Goal: Information Seeking & Learning: Learn about a topic

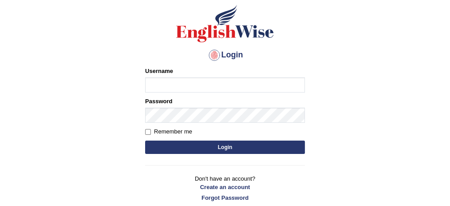
scroll to position [59, 0]
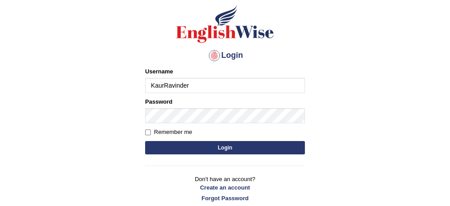
click at [235, 88] on input "KaurRavinder" at bounding box center [225, 85] width 160 height 15
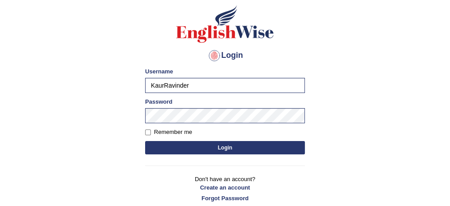
type input "bhagwantbrar"
click at [215, 142] on button "Login" at bounding box center [225, 147] width 160 height 13
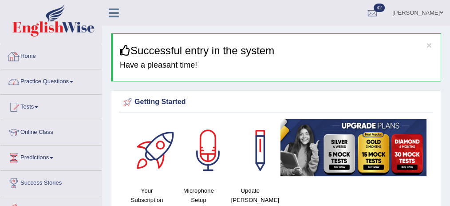
click at [70, 82] on link "Practice Questions" at bounding box center [50, 80] width 101 height 22
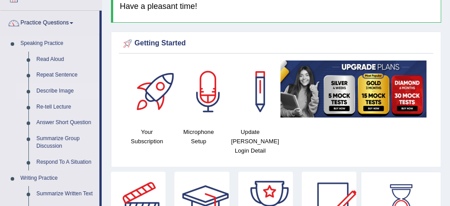
scroll to position [59, 0]
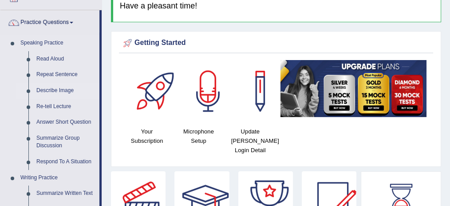
click at [70, 86] on link "Describe Image" at bounding box center [65, 91] width 67 height 16
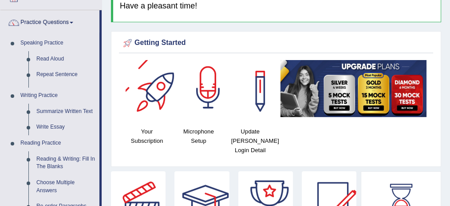
scroll to position [80, 0]
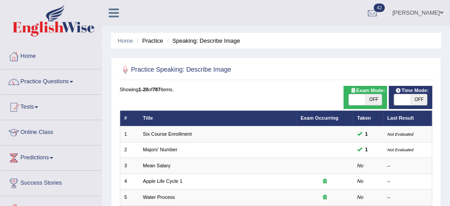
click at [179, 133] on link "Six Course Enrollment" at bounding box center [167, 133] width 49 height 5
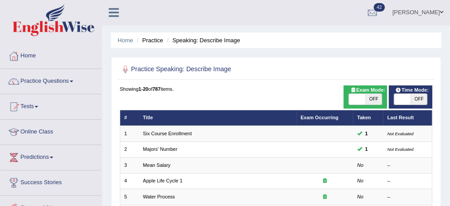
scroll to position [37, 0]
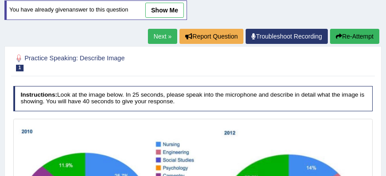
scroll to position [98, 0]
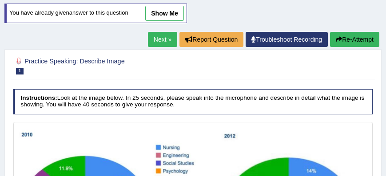
drag, startPoint x: 163, startPoint y: 36, endPoint x: 159, endPoint y: 32, distance: 5.7
click at [163, 36] on link "Next »" at bounding box center [162, 39] width 29 height 15
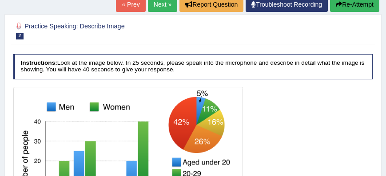
scroll to position [127, 0]
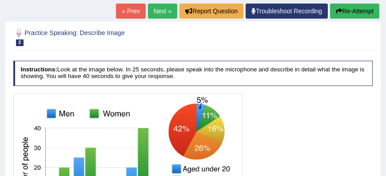
click at [162, 12] on link "Next »" at bounding box center [162, 11] width 29 height 15
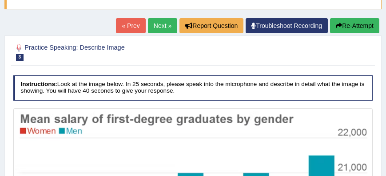
scroll to position [80, 0]
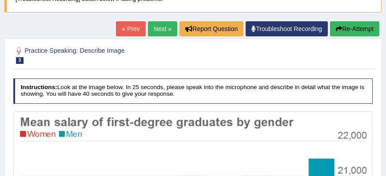
click at [148, 25] on link "Next »" at bounding box center [162, 28] width 29 height 15
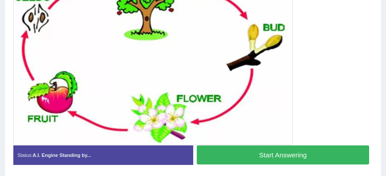
scroll to position [228, 0]
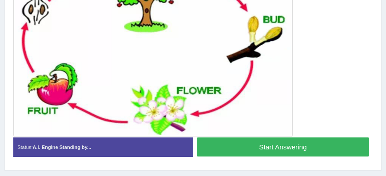
drag, startPoint x: 367, startPoint y: 25, endPoint x: 364, endPoint y: 22, distance: 4.7
click at [367, 25] on div at bounding box center [193, 51] width 360 height 174
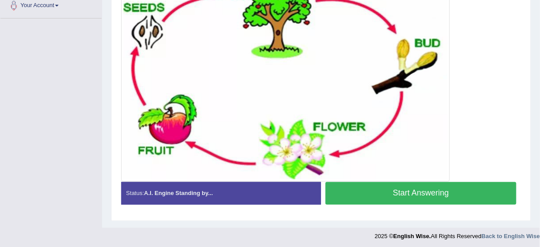
scroll to position [192, 0]
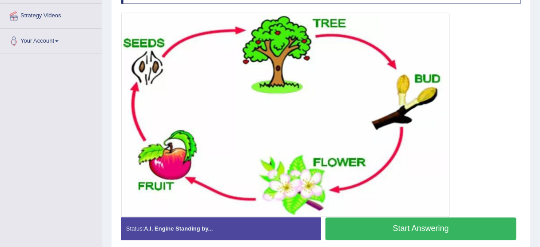
click at [386, 34] on div at bounding box center [321, 115] width 400 height 204
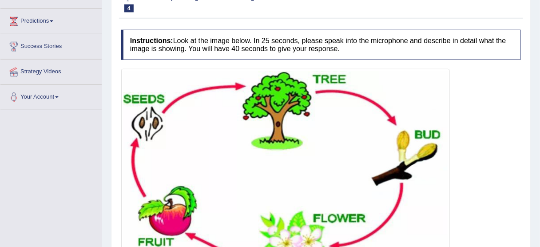
scroll to position [50, 0]
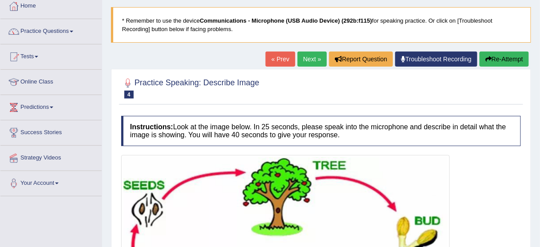
click at [309, 57] on link "Next »" at bounding box center [312, 59] width 29 height 15
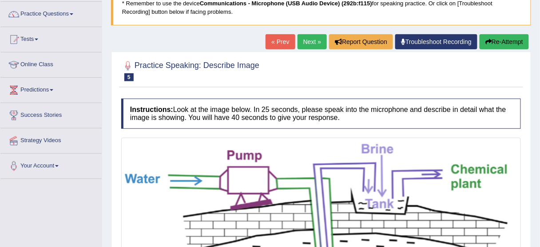
scroll to position [52, 0]
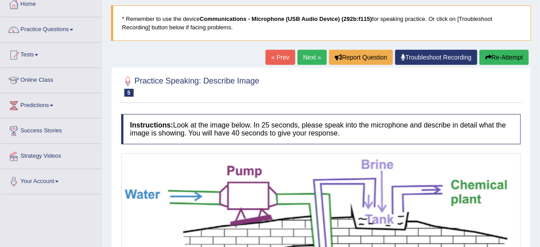
click at [312, 58] on link "Next »" at bounding box center [312, 57] width 29 height 15
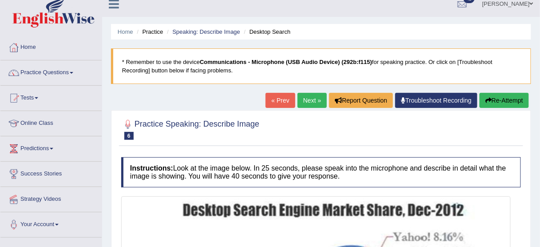
scroll to position [6, 0]
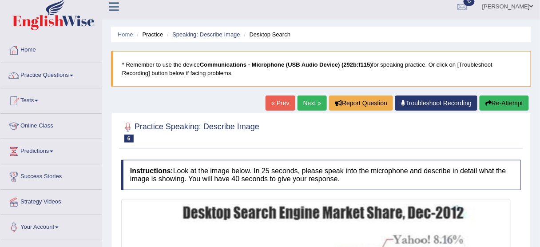
click at [308, 98] on link "Next »" at bounding box center [312, 103] width 29 height 15
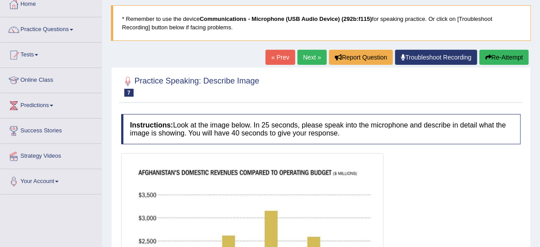
click at [307, 58] on link "Next »" at bounding box center [312, 57] width 29 height 15
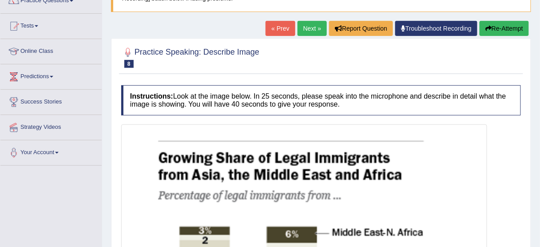
scroll to position [52, 0]
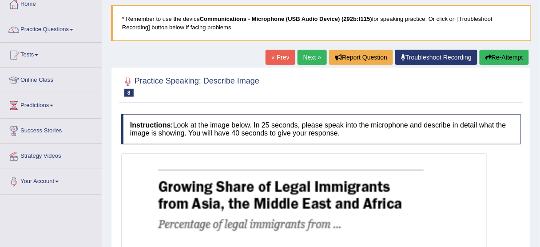
drag, startPoint x: 0, startPoint y: 0, endPoint x: 309, endPoint y: 61, distance: 314.8
click at [309, 61] on link "Next »" at bounding box center [312, 57] width 29 height 15
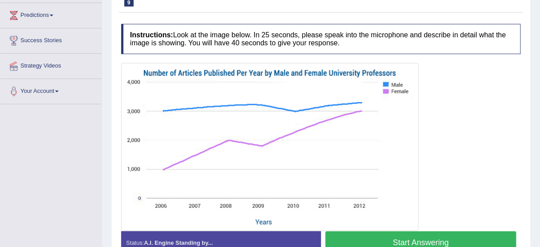
scroll to position [36, 0]
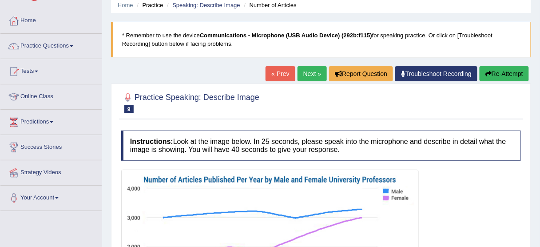
click at [309, 61] on div "Home Practice Speaking: Describe Image Number of Articles * Remember to use the…" at bounding box center [321, 186] width 438 height 444
click at [309, 69] on link "Next »" at bounding box center [312, 73] width 29 height 15
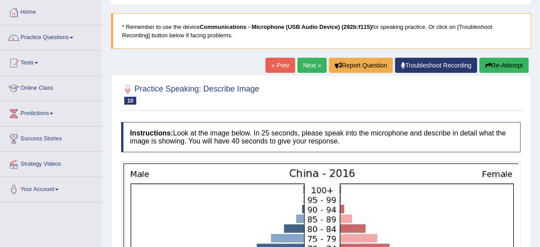
scroll to position [43, 0]
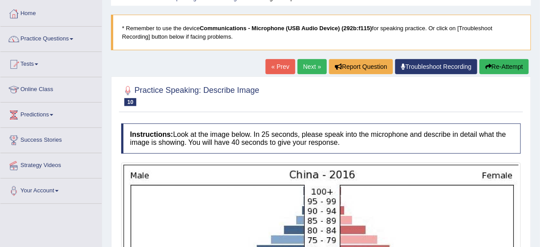
click at [308, 69] on link "Next »" at bounding box center [312, 66] width 29 height 15
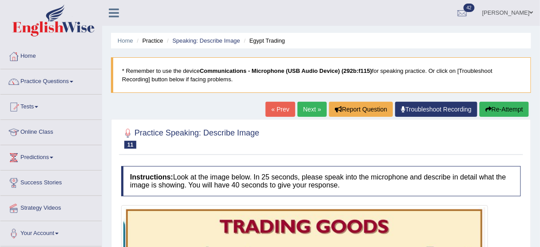
click at [308, 107] on link "Next »" at bounding box center [312, 109] width 29 height 15
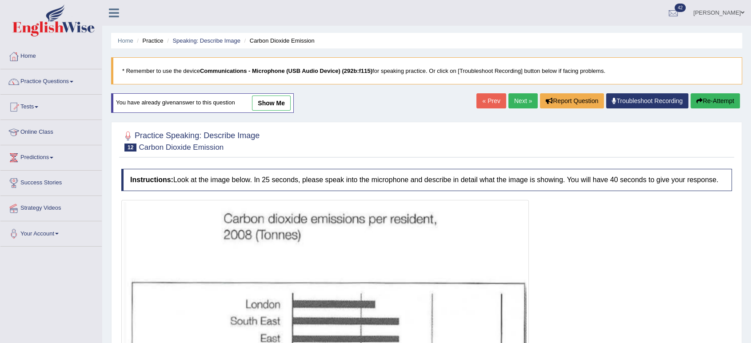
click at [508, 102] on link "Next »" at bounding box center [522, 100] width 29 height 15
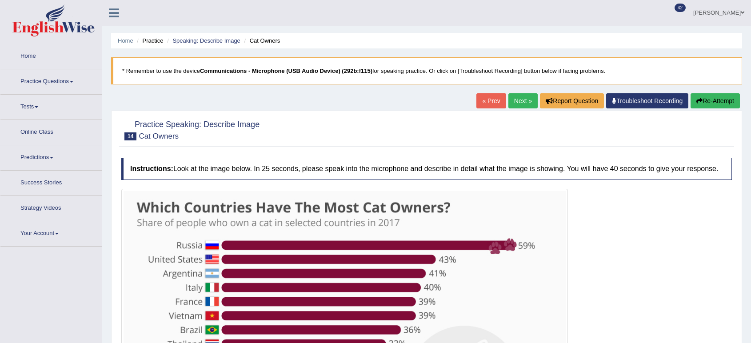
click at [508, 102] on link "Next »" at bounding box center [522, 100] width 29 height 15
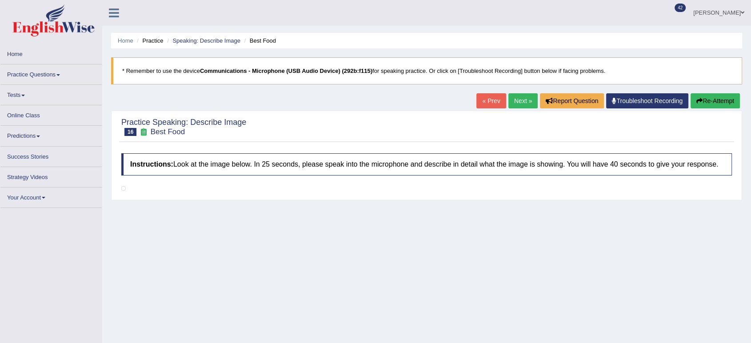
click at [514, 102] on link "Next »" at bounding box center [522, 100] width 29 height 15
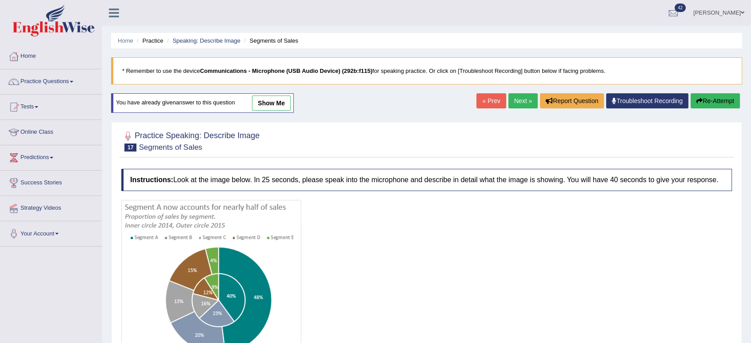
click at [514, 102] on link "Next »" at bounding box center [522, 100] width 29 height 15
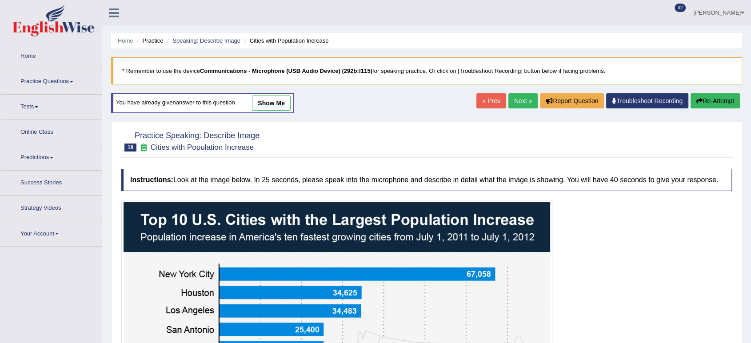
click at [514, 102] on link "Next »" at bounding box center [522, 100] width 29 height 15
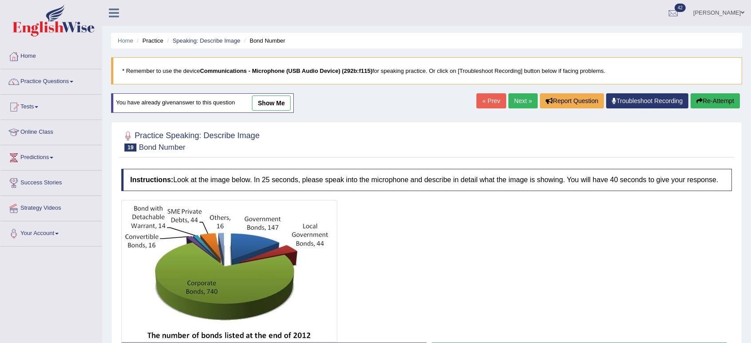
click at [514, 102] on link "Next »" at bounding box center [522, 100] width 29 height 15
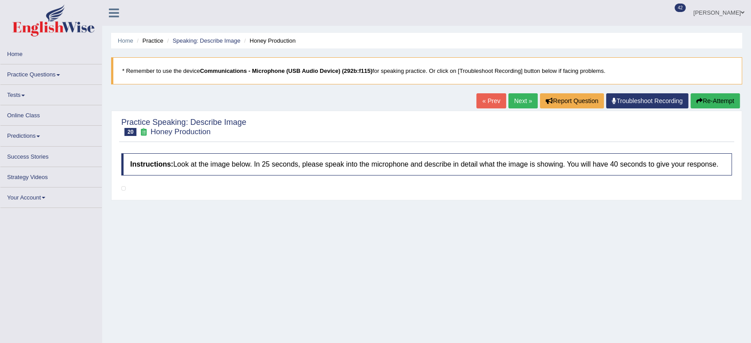
click at [514, 102] on link "Next »" at bounding box center [522, 100] width 29 height 15
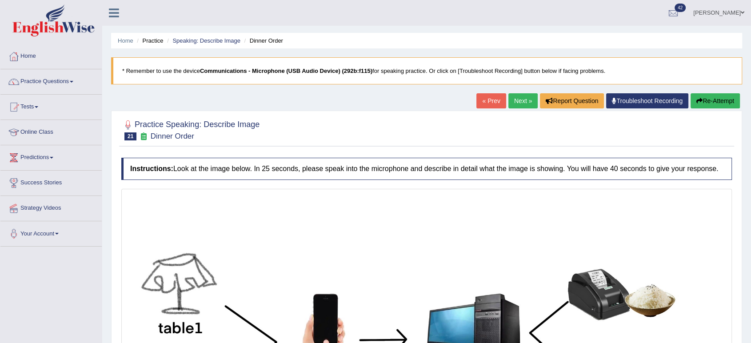
click at [515, 102] on link "Next »" at bounding box center [522, 100] width 29 height 15
drag, startPoint x: 0, startPoint y: 0, endPoint x: 515, endPoint y: 102, distance: 524.9
click at [515, 102] on link "Next »" at bounding box center [522, 100] width 29 height 15
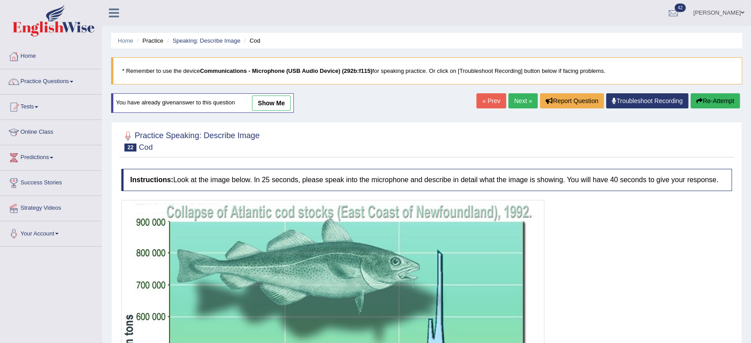
click at [515, 102] on link "Next »" at bounding box center [522, 100] width 29 height 15
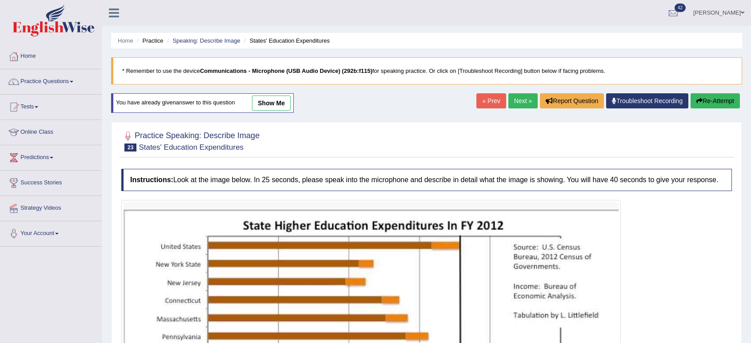
click at [515, 102] on link "Next »" at bounding box center [522, 100] width 29 height 15
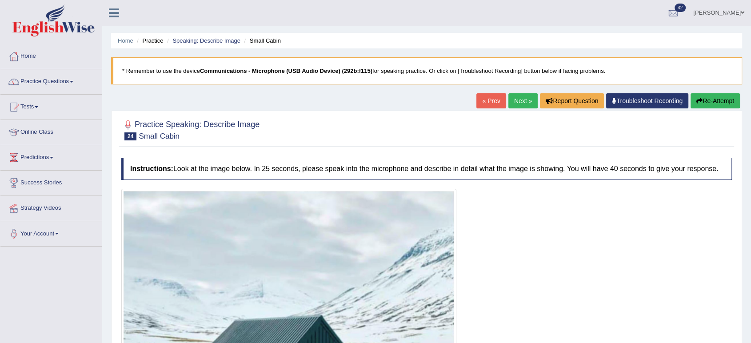
click at [518, 102] on link "Next »" at bounding box center [522, 100] width 29 height 15
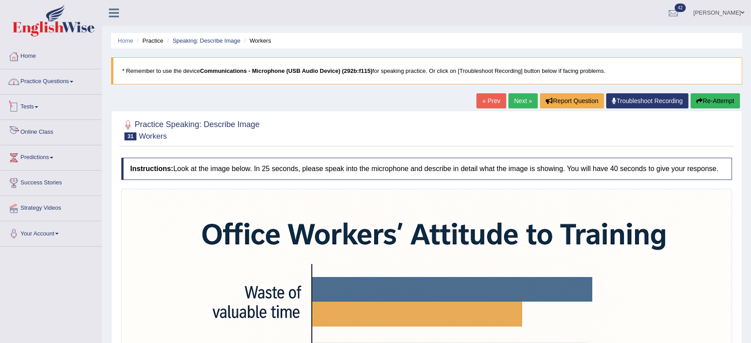
drag, startPoint x: 71, startPoint y: 82, endPoint x: 24, endPoint y: 88, distance: 47.9
click at [71, 82] on link "Practice Questions" at bounding box center [50, 80] width 101 height 22
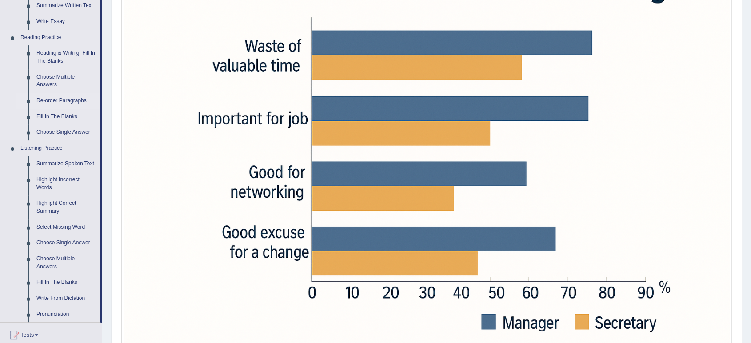
scroll to position [296, 0]
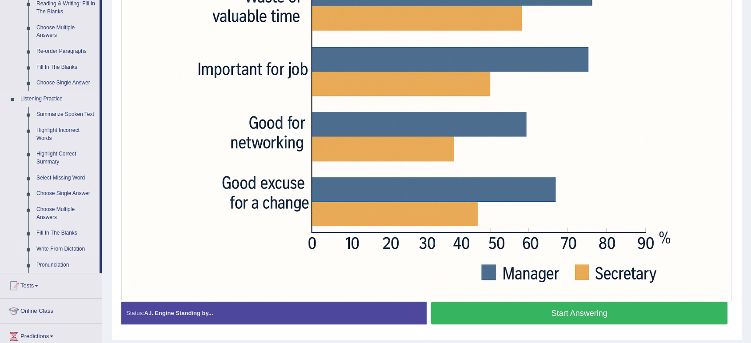
drag, startPoint x: 50, startPoint y: 251, endPoint x: 48, endPoint y: 244, distance: 6.5
click at [50, 250] on link "Write From Dictation" at bounding box center [65, 249] width 67 height 16
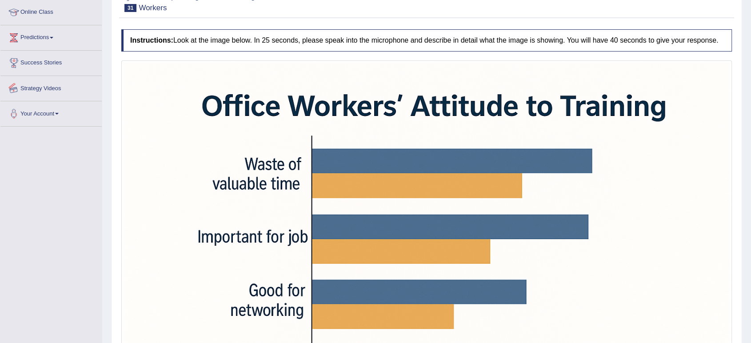
scroll to position [206, 0]
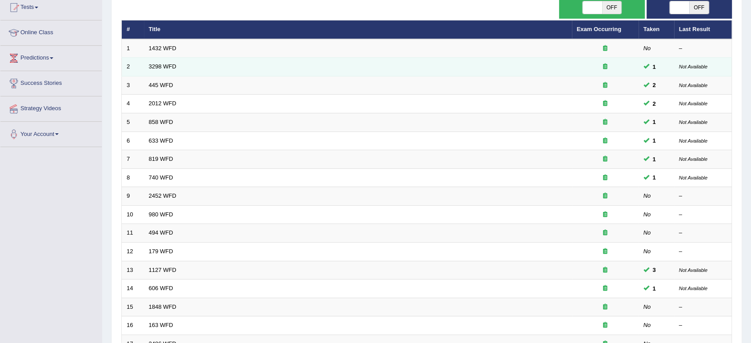
scroll to position [99, 0]
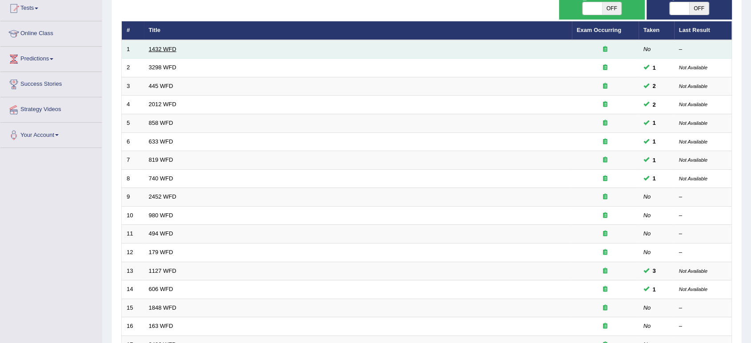
click at [163, 49] on link "1432 WFD" at bounding box center [163, 49] width 28 height 7
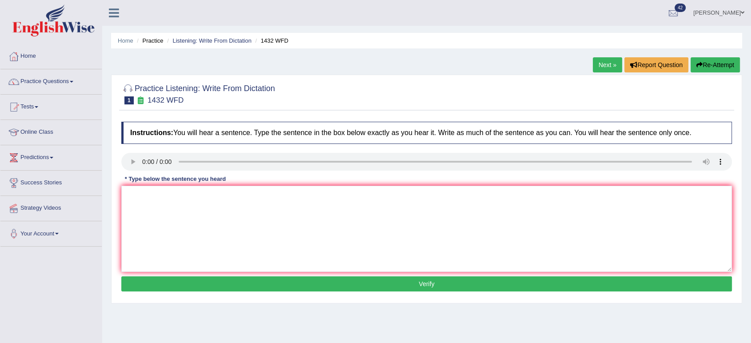
drag, startPoint x: 608, startPoint y: 68, endPoint x: 594, endPoint y: 44, distance: 28.0
click at [608, 67] on link "Next »" at bounding box center [607, 64] width 29 height 15
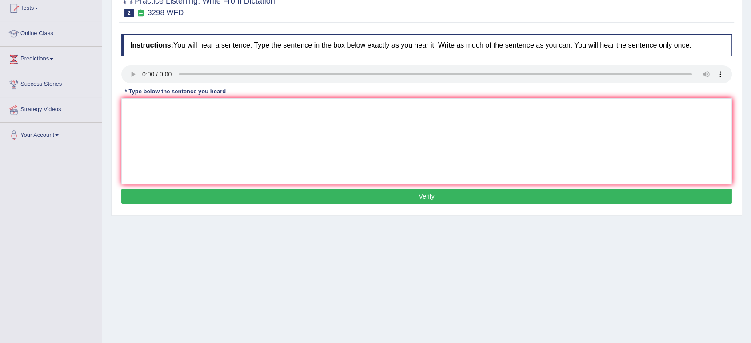
click at [533, 96] on div "Instructions: You will hear a sentence. Type the sentence in the box below exac…" at bounding box center [426, 120] width 615 height 181
click at [530, 111] on textarea at bounding box center [426, 141] width 610 height 86
type textarea "o"
click at [470, 196] on button "Verify" at bounding box center [426, 196] width 610 height 15
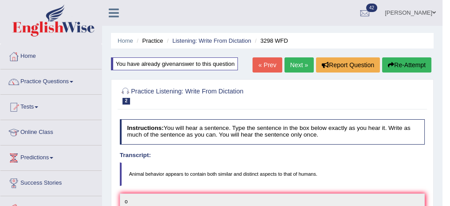
click at [297, 64] on link "Next »" at bounding box center [299, 64] width 29 height 15
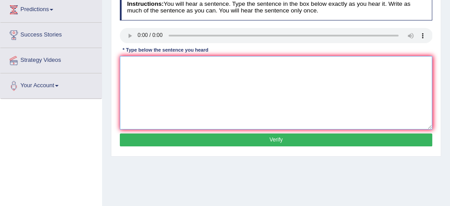
click at [147, 56] on textarea at bounding box center [276, 92] width 313 height 73
click at [163, 115] on textarea at bounding box center [276, 92] width 313 height 73
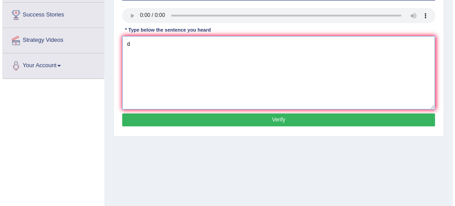
scroll to position [178, 0]
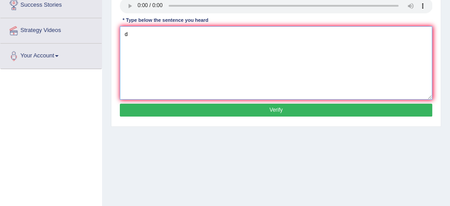
type textarea "d"
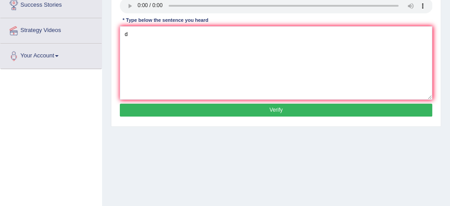
click at [190, 107] on button "Verify" at bounding box center [276, 110] width 313 height 13
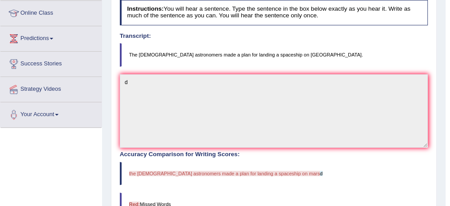
scroll to position [0, 0]
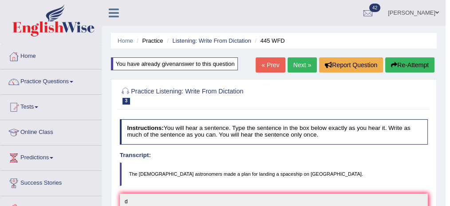
click at [398, 63] on button "Re-Attempt" at bounding box center [410, 64] width 49 height 15
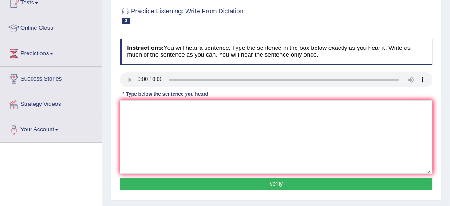
scroll to position [107, 0]
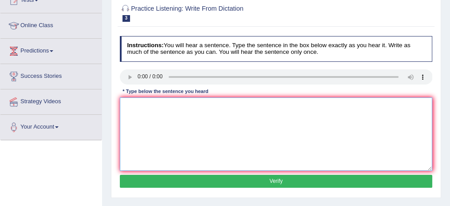
click at [139, 103] on textarea at bounding box center [276, 133] width 313 height 73
type textarea "n"
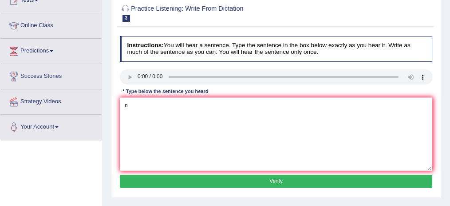
click at [167, 181] on button "Verify" at bounding box center [276, 181] width 313 height 13
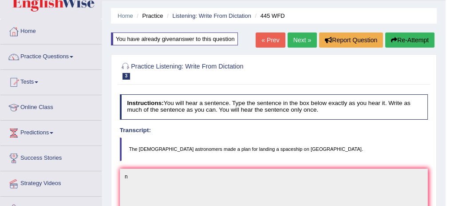
scroll to position [25, 0]
click at [410, 33] on button "Re-Attempt" at bounding box center [410, 39] width 49 height 15
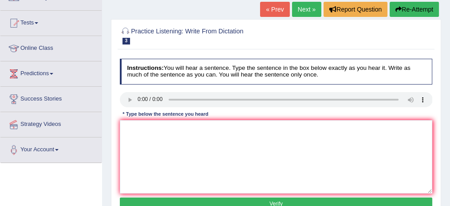
click at [307, 13] on link "Next »" at bounding box center [306, 9] width 29 height 15
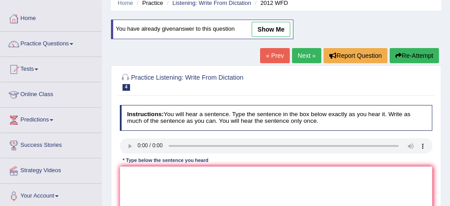
scroll to position [39, 0]
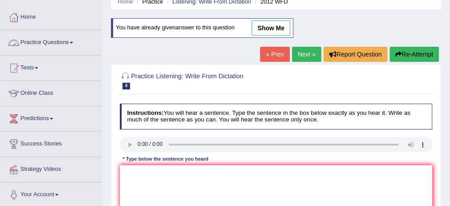
click at [72, 38] on link "Practice Questions" at bounding box center [50, 41] width 101 height 22
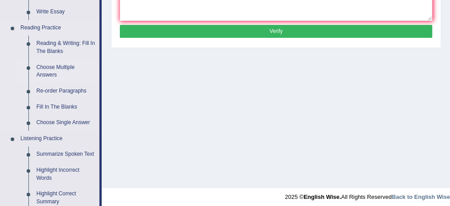
scroll to position [258, 0]
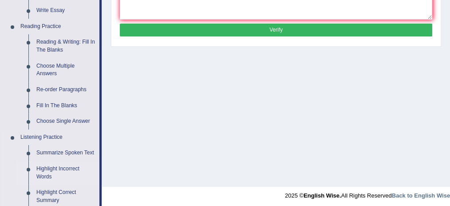
click at [65, 167] on link "Highlight Incorrect Words" at bounding box center [65, 173] width 67 height 24
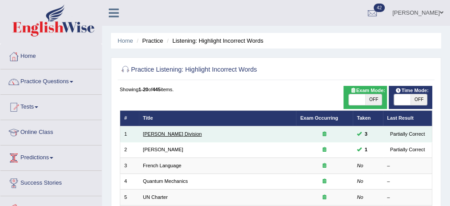
click at [148, 132] on link "[PERSON_NAME] Division" at bounding box center [172, 133] width 59 height 5
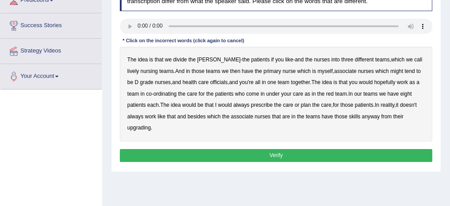
scroll to position [148, 0]
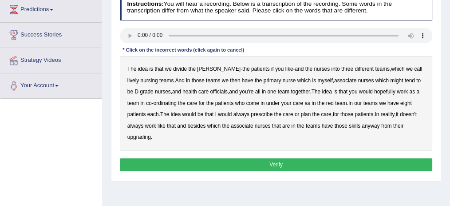
click at [139, 77] on b "lively" at bounding box center [134, 80] width 12 height 6
click at [391, 80] on b "might" at bounding box center [397, 80] width 13 height 6
click at [210, 91] on b "officials" at bounding box center [218, 91] width 17 height 6
click at [241, 113] on b "always" at bounding box center [242, 114] width 16 height 6
click at [135, 134] on b "upgrading" at bounding box center [140, 137] width 24 height 6
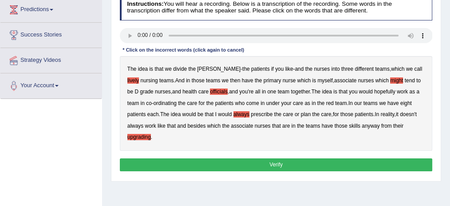
click at [279, 161] on button "Verify" at bounding box center [276, 164] width 313 height 13
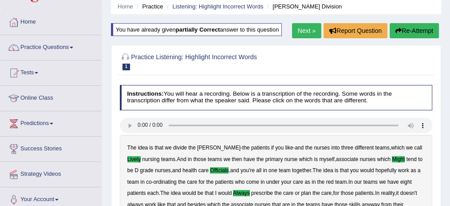
scroll to position [29, 0]
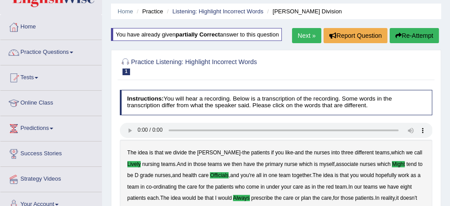
click at [311, 34] on link "Next »" at bounding box center [306, 35] width 29 height 15
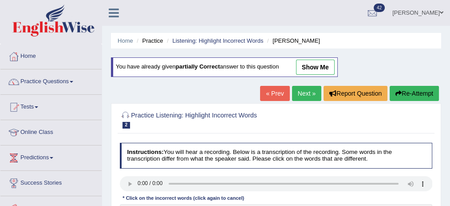
drag, startPoint x: 303, startPoint y: 95, endPoint x: 288, endPoint y: 81, distance: 20.1
click at [303, 95] on link "Next »" at bounding box center [306, 93] width 29 height 15
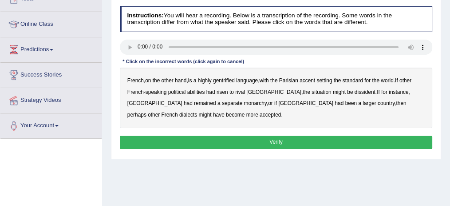
scroll to position [73, 0]
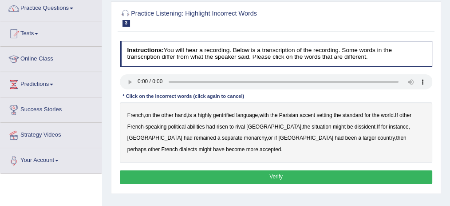
click at [231, 115] on b "gentrified" at bounding box center [224, 115] width 22 height 6
click at [195, 127] on b "abilities" at bounding box center [196, 127] width 18 height 6
click at [355, 125] on b "dissident" at bounding box center [365, 127] width 21 height 6
click at [244, 139] on b "monarchy" at bounding box center [255, 138] width 23 height 6
click at [199, 126] on b "abilities" at bounding box center [196, 127] width 18 height 6
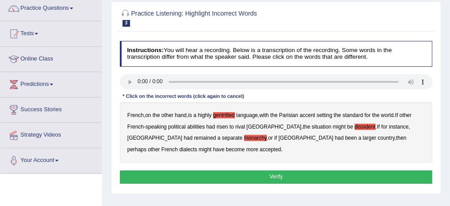
drag, startPoint x: 239, startPoint y: 168, endPoint x: 225, endPoint y: 159, distance: 17.3
click at [239, 168] on div "Instructions: You will hear a recording. Below is a transcription of the record…" at bounding box center [276, 113] width 317 height 152
drag, startPoint x: 212, startPoint y: 177, endPoint x: 212, endPoint y: 172, distance: 4.5
click at [212, 175] on button "Verify" at bounding box center [276, 176] width 313 height 13
click at [212, 173] on div "Home Practice Listening: Highlight Incorrect Words French Language « Prev Next …" at bounding box center [276, 149] width 348 height 444
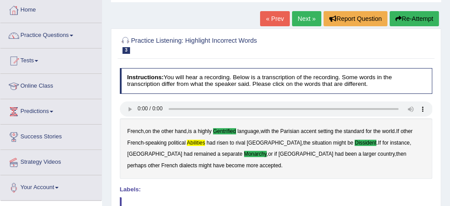
scroll to position [14, 0]
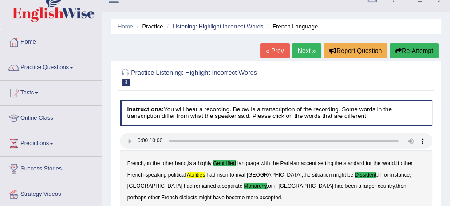
click at [299, 52] on link "Next »" at bounding box center [306, 50] width 29 height 15
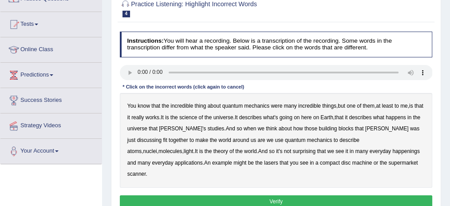
scroll to position [118, 0]
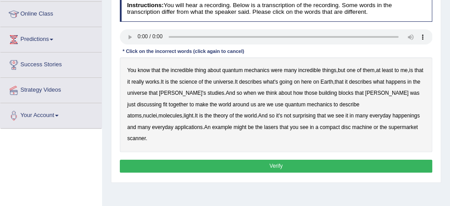
click at [197, 81] on b "science" at bounding box center [188, 82] width 18 height 6
click at [162, 101] on b "discussing" at bounding box center [149, 104] width 25 height 6
click at [393, 115] on b "happenings" at bounding box center [407, 115] width 28 height 6
click at [352, 125] on b "machine" at bounding box center [362, 127] width 20 height 6
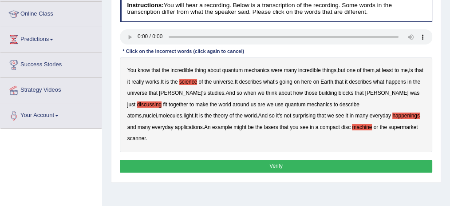
click at [249, 159] on button "Verify" at bounding box center [276, 165] width 313 height 13
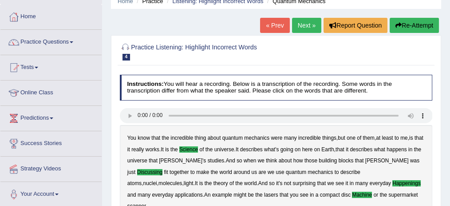
scroll to position [29, 0]
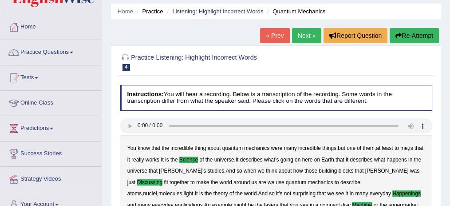
click at [301, 36] on link "Next »" at bounding box center [306, 35] width 29 height 15
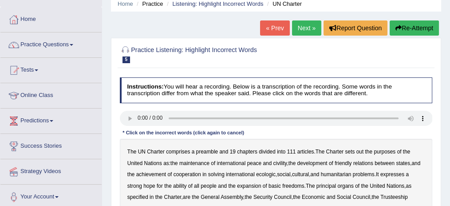
scroll to position [118, 0]
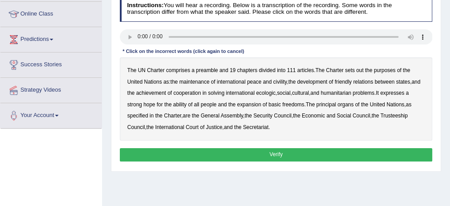
click at [360, 71] on b "out" at bounding box center [361, 70] width 8 height 6
click at [277, 82] on b "civility" at bounding box center [281, 82] width 14 height 6
drag, startPoint x: 278, startPoint y: 91, endPoint x: 286, endPoint y: 91, distance: 8.0
click at [276, 91] on b "ecologic" at bounding box center [266, 93] width 20 height 6
click at [191, 105] on div "The UN Charter comprises a preamble and 19 chapters divided into 111 articles .…" at bounding box center [276, 98] width 313 height 83
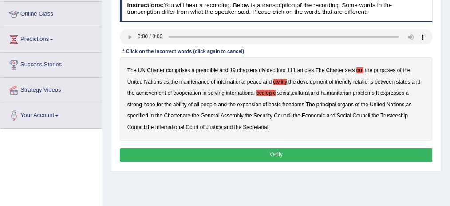
click at [187, 102] on b "ability" at bounding box center [179, 104] width 13 height 6
click at [269, 151] on button "Verify" at bounding box center [276, 154] width 313 height 13
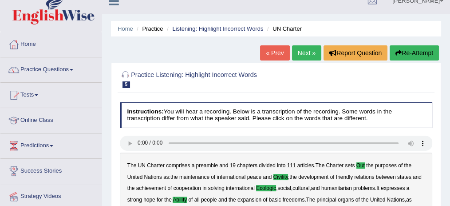
scroll to position [0, 0]
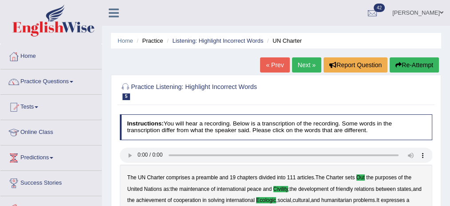
click at [309, 64] on link "Next »" at bounding box center [306, 64] width 29 height 15
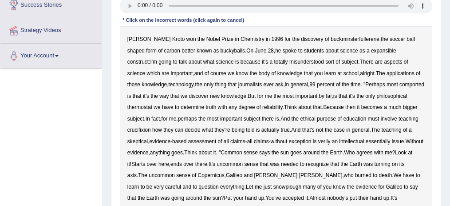
scroll to position [207, 0]
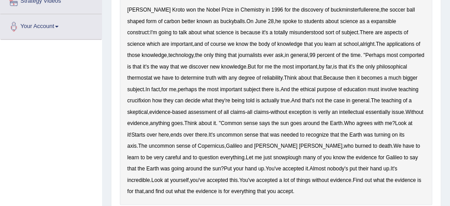
click at [371, 19] on b "expansible" at bounding box center [383, 21] width 25 height 6
drag, startPoint x: 379, startPoint y: 55, endPoint x: 333, endPoint y: 55, distance: 45.8
click at [400, 55] on b "comported" at bounding box center [412, 55] width 25 height 6
click at [152, 75] on b "thermostat" at bounding box center [140, 78] width 25 height 6
click at [151, 97] on b "crucifixion" at bounding box center [140, 100] width 24 height 6
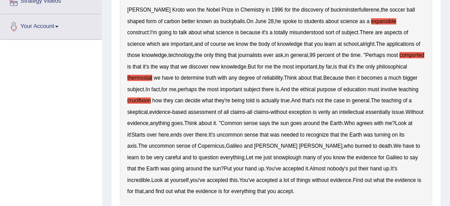
click at [319, 110] on b "verily" at bounding box center [325, 112] width 12 height 6
click at [274, 155] on b "snowplough" at bounding box center [288, 157] width 28 height 6
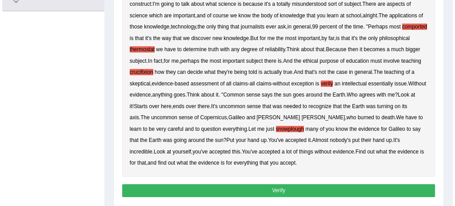
scroll to position [237, 0]
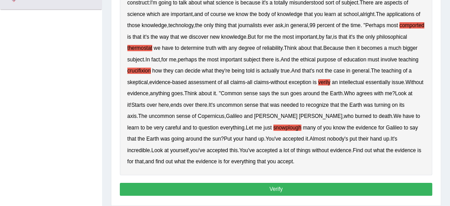
click at [278, 184] on button "Verify" at bounding box center [276, 189] width 313 height 13
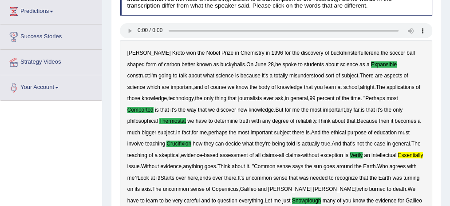
scroll to position [156, 0]
